Goal: Task Accomplishment & Management: Complete application form

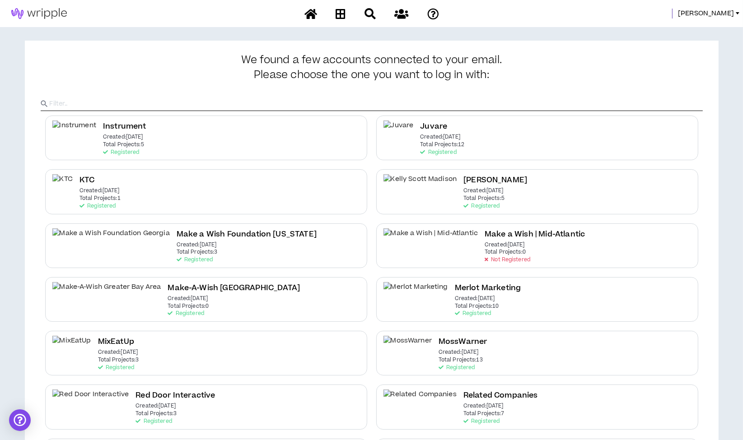
scroll to position [113, 0]
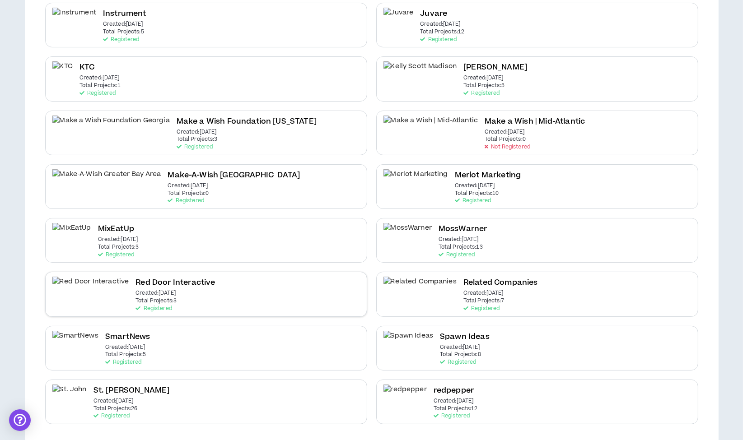
click at [183, 303] on div "Red Door Interactive Created: [DATE] Total Projects: 3 Registered" at bounding box center [206, 294] width 322 height 45
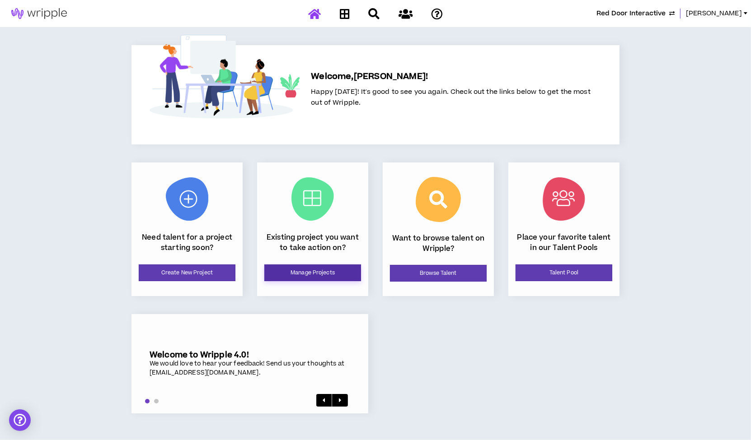
click at [307, 270] on link "Manage Projects" at bounding box center [312, 273] width 97 height 17
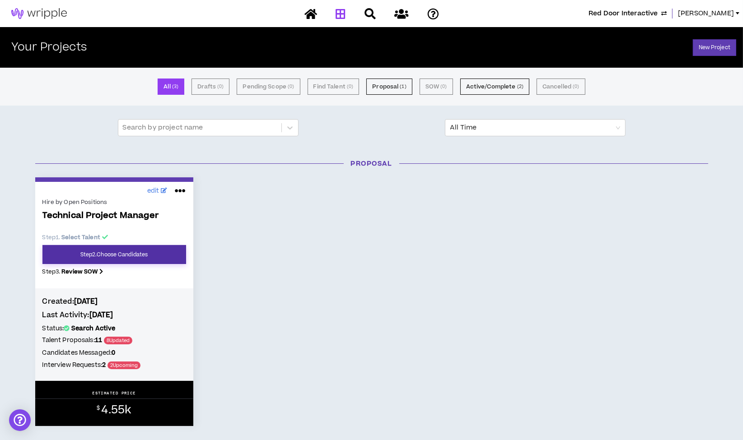
click at [117, 252] on link "Step 2 . Choose Candidates" at bounding box center [114, 254] width 144 height 19
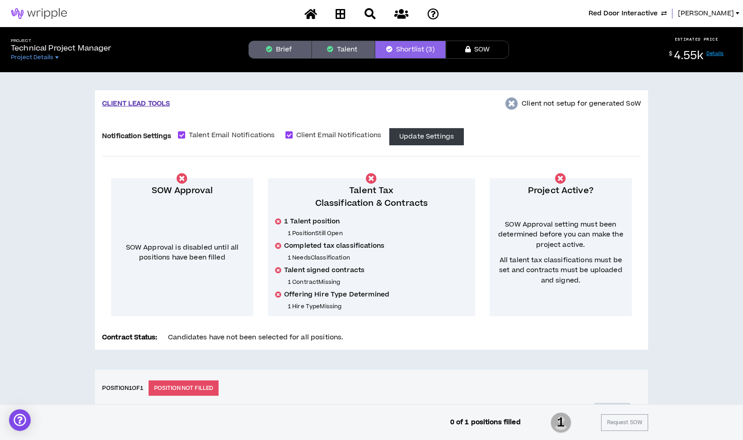
click at [283, 45] on button "Brief" at bounding box center [279, 50] width 63 height 18
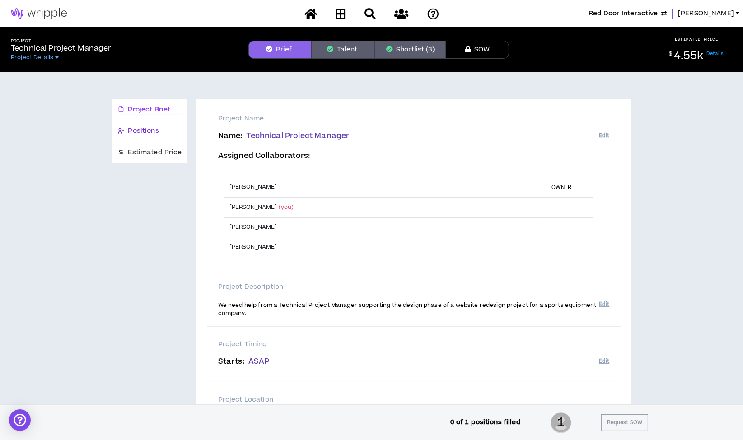
click at [156, 128] on span "Positions" at bounding box center [143, 131] width 31 height 10
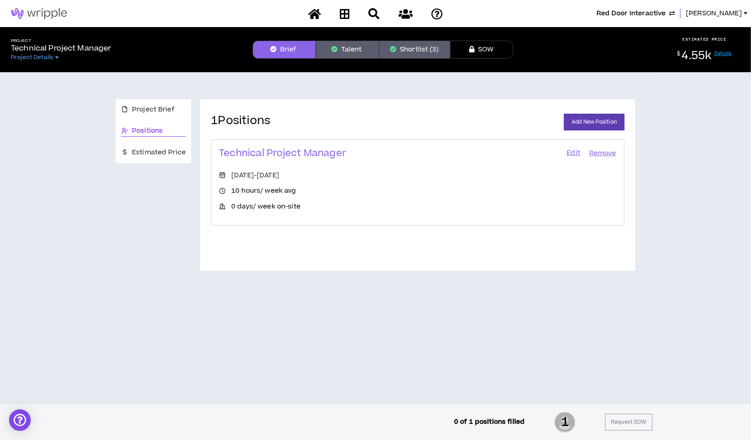
click at [408, 47] on button "Shortlist (3)" at bounding box center [414, 50] width 71 height 18
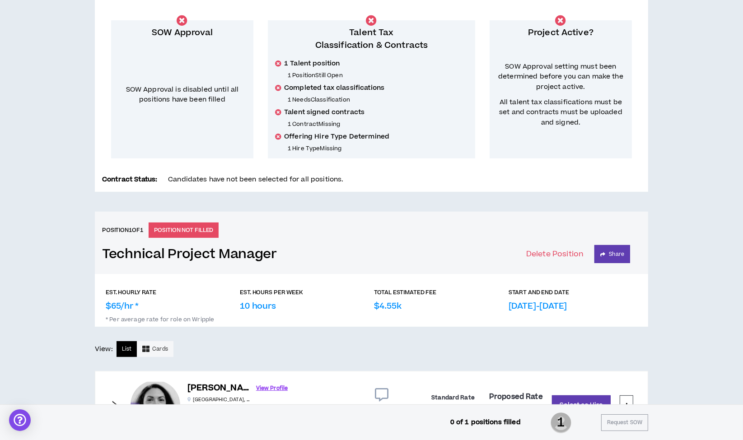
scroll to position [347, 0]
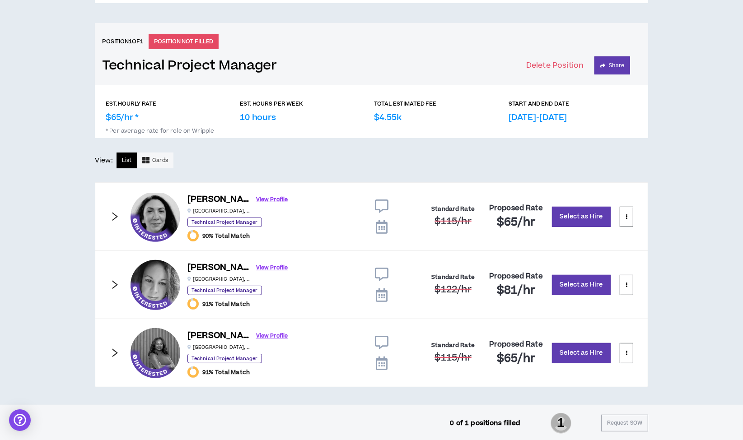
click at [379, 293] on icon at bounding box center [382, 296] width 12 height 14
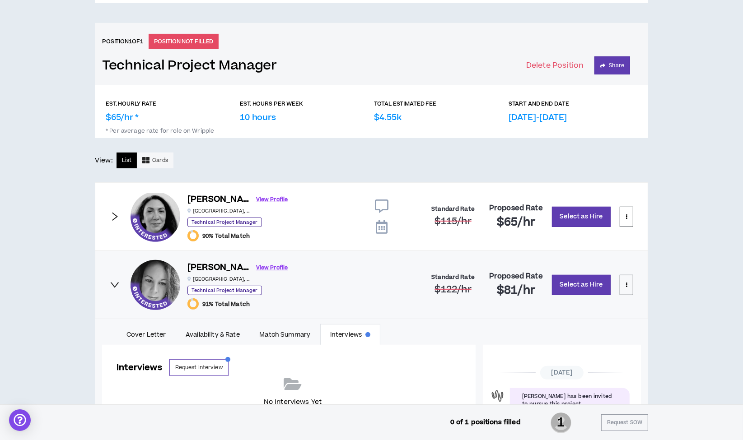
scroll to position [62, 0]
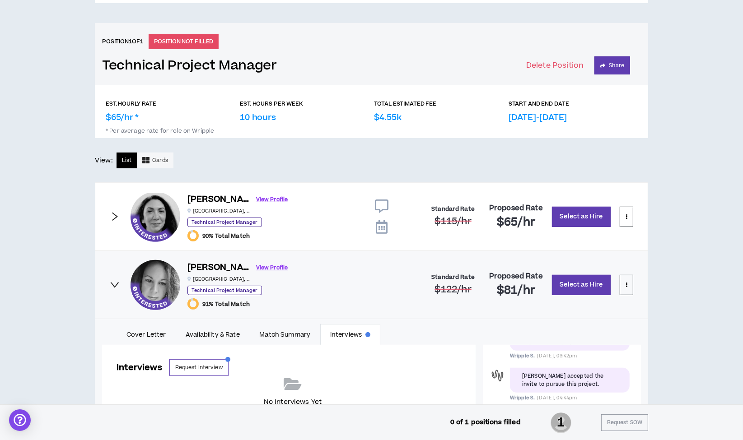
click at [383, 225] on icon at bounding box center [382, 227] width 12 height 14
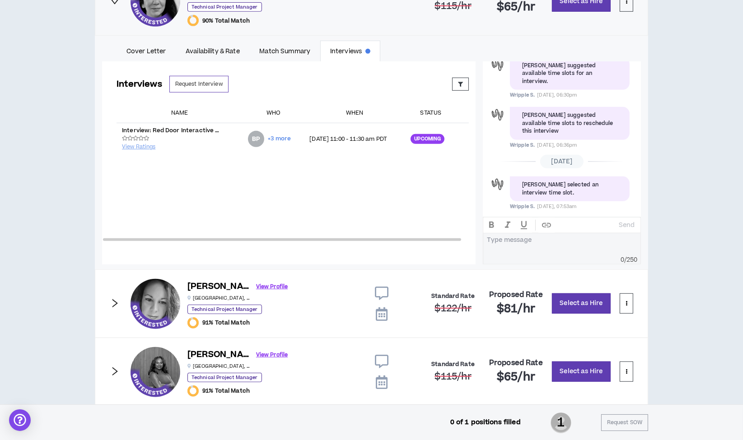
scroll to position [581, 0]
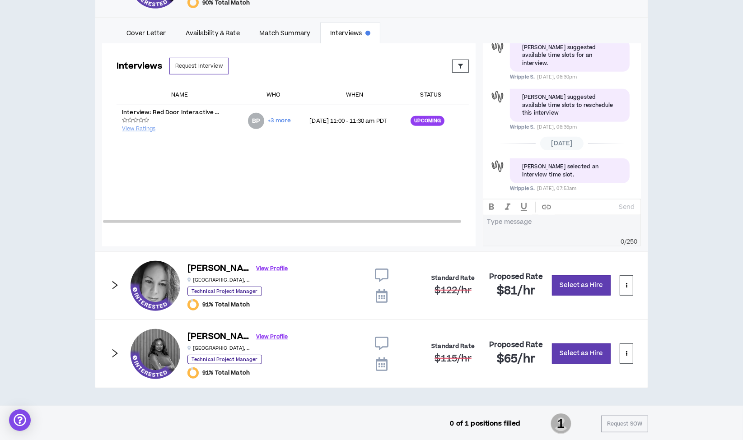
click at [381, 360] on icon at bounding box center [382, 365] width 12 height 14
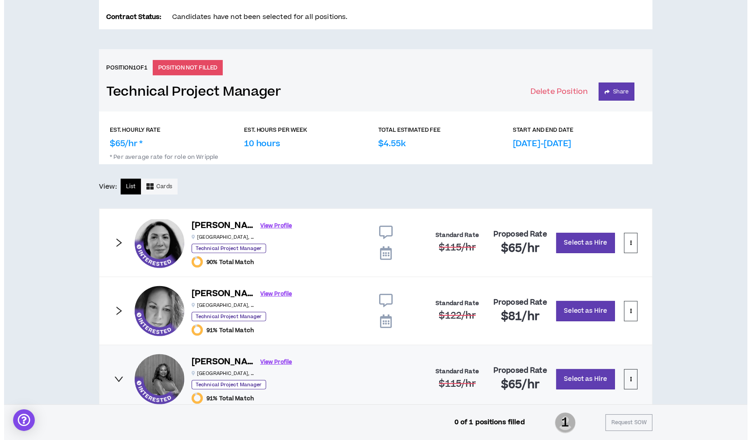
scroll to position [0, 0]
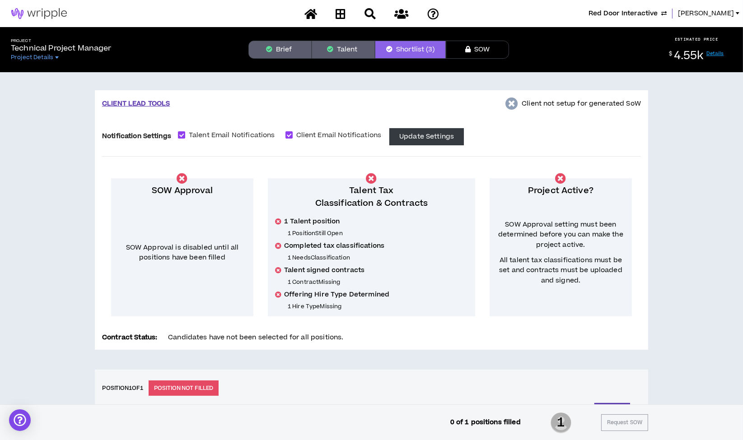
click at [286, 42] on button "Brief" at bounding box center [279, 50] width 63 height 18
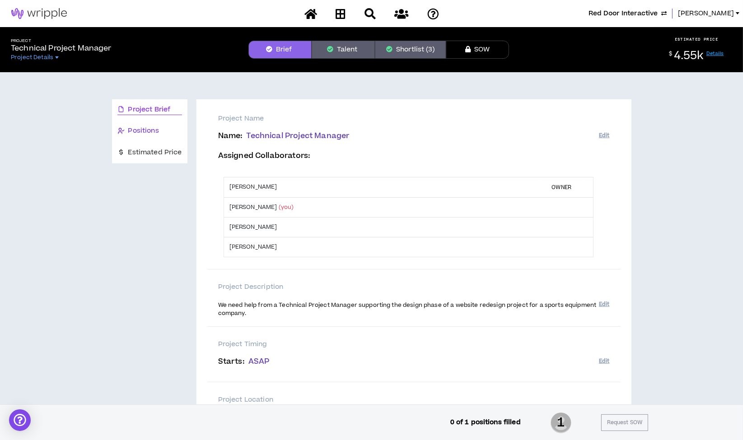
click at [132, 126] on span "Positions" at bounding box center [143, 131] width 31 height 10
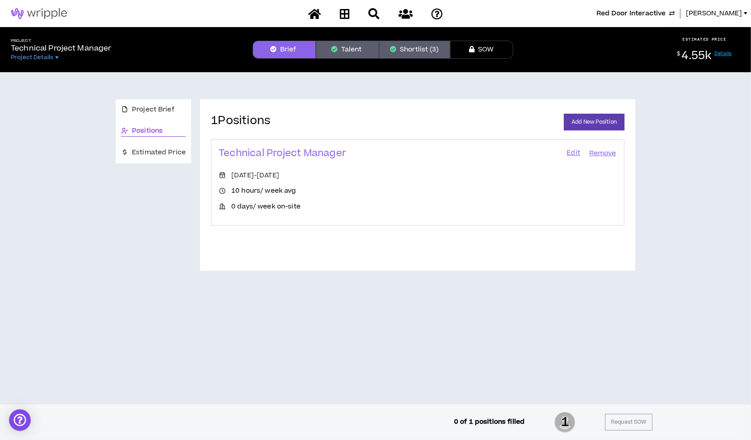
click at [569, 150] on link "Edit" at bounding box center [573, 153] width 15 height 13
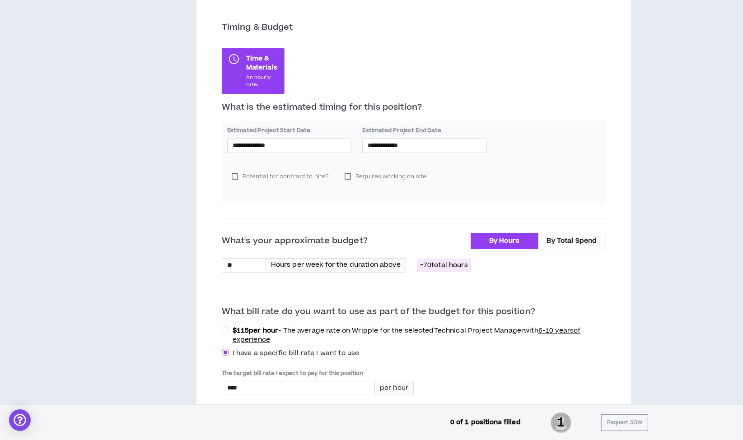
scroll to position [164, 0]
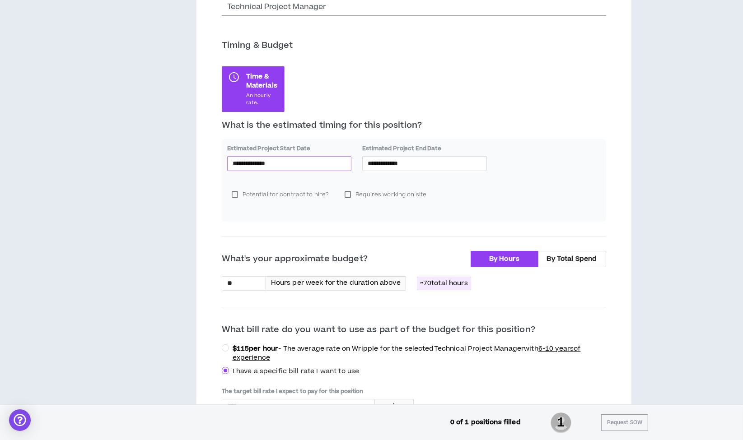
click at [291, 159] on input "**********" at bounding box center [290, 164] width 114 height 10
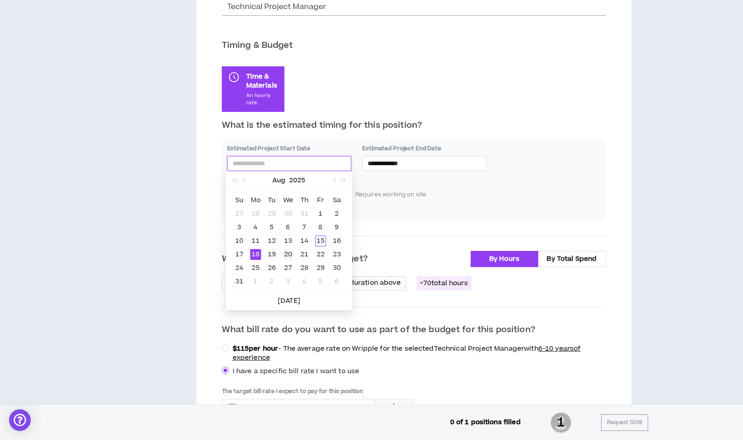
type input "**********"
click at [287, 254] on div "20" at bounding box center [288, 254] width 11 height 11
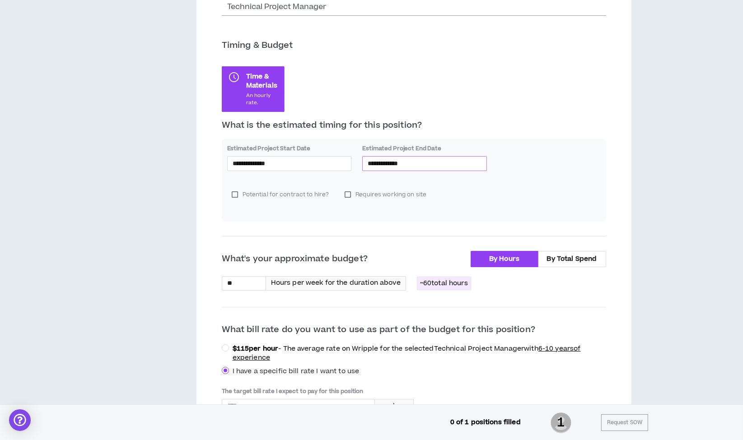
click at [407, 166] on input "**********" at bounding box center [425, 164] width 114 height 10
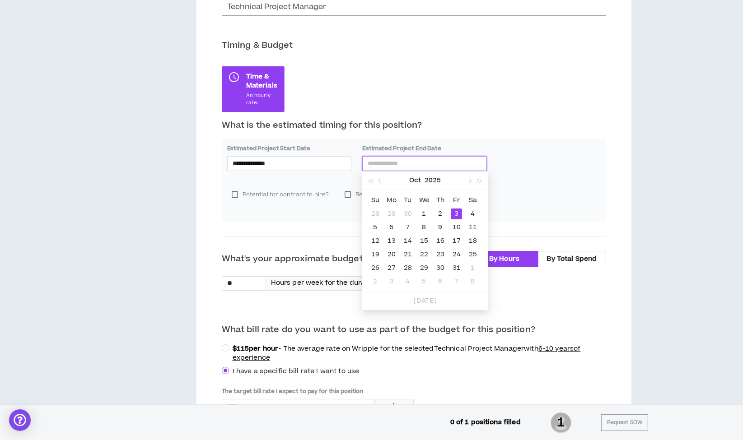
type input "**********"
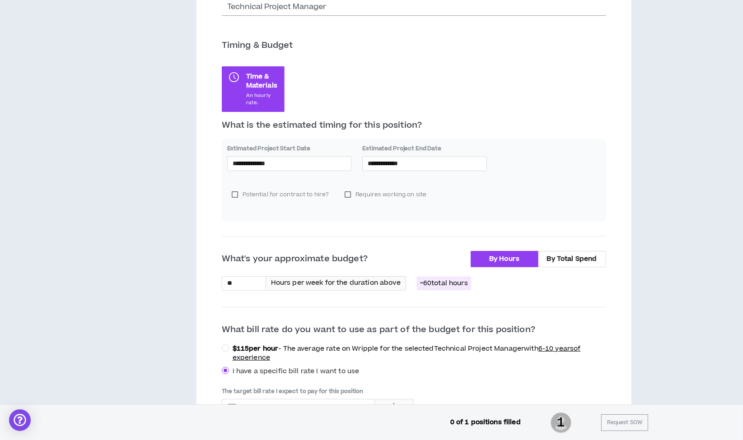
click at [555, 170] on div "**********" at bounding box center [414, 180] width 384 height 82
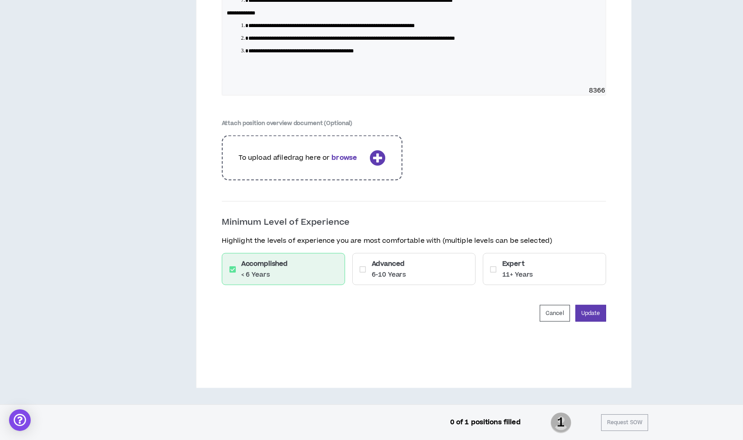
scroll to position [1506, 0]
click at [595, 315] on button "Update" at bounding box center [591, 313] width 31 height 17
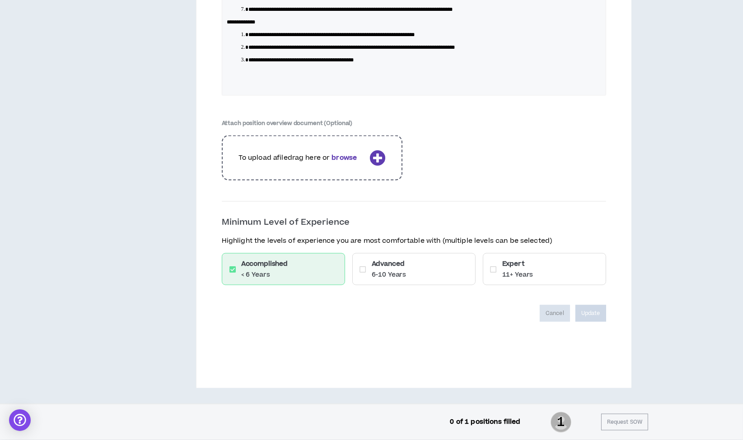
scroll to position [1476, 0]
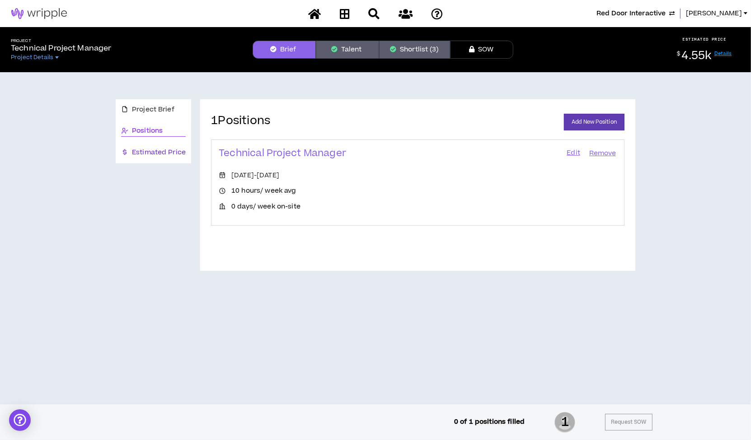
click at [164, 154] on span "Estimated Price" at bounding box center [159, 153] width 54 height 10
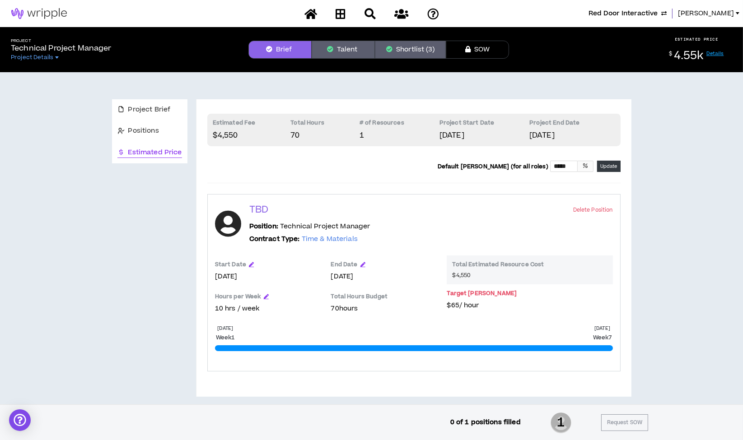
click at [658, 11] on span "Red Door Interactive" at bounding box center [623, 14] width 69 height 10
